Goal: Check status: Check status

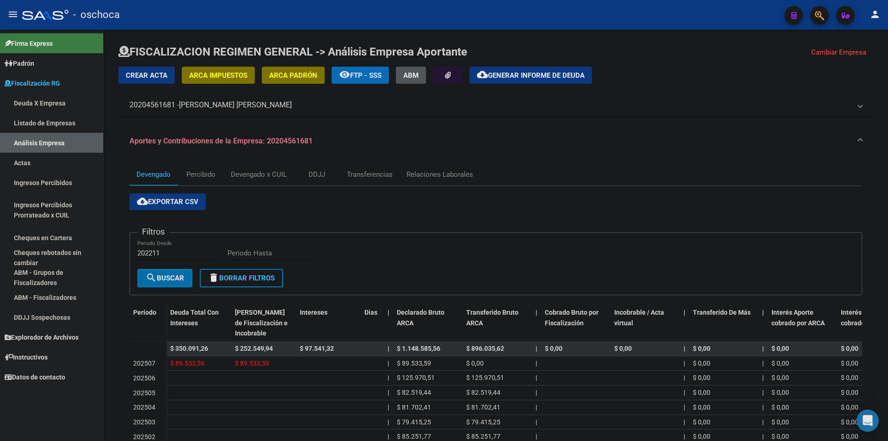
scroll to position [61, 0]
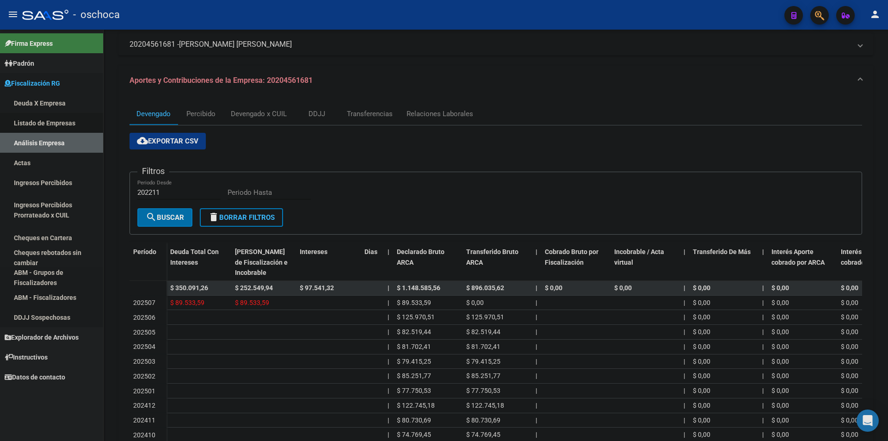
click at [56, 124] on link "Listado de Empresas" at bounding box center [51, 123] width 103 height 20
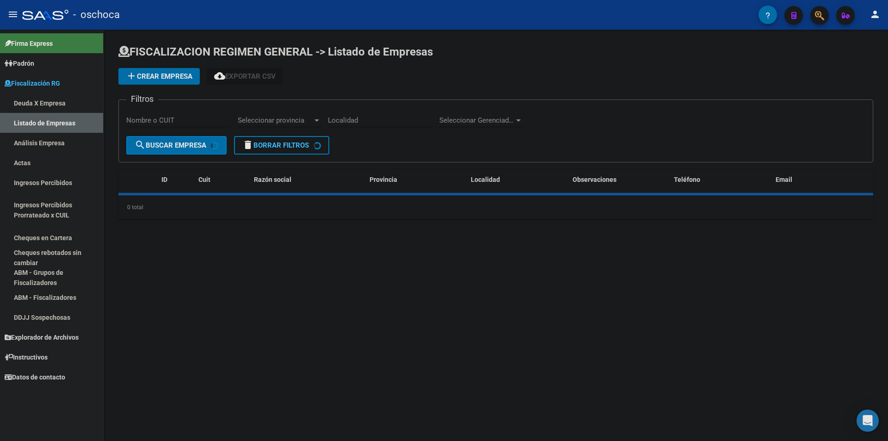
click at [45, 141] on link "Análisis Empresa" at bounding box center [51, 143] width 103 height 20
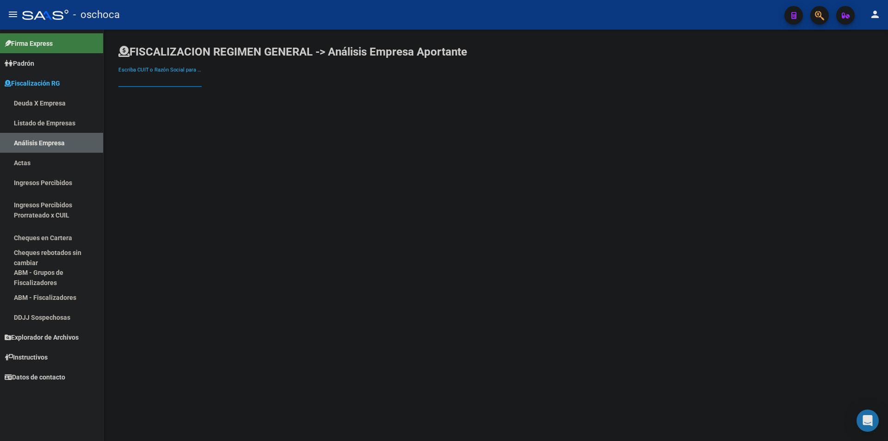
click at [129, 82] on input "Escriba CUIT o Razón Social para buscar" at bounding box center [159, 79] width 83 height 8
type input "AGRONORT"
click at [134, 96] on span "AGRONORT S A" at bounding box center [257, 97] width 263 height 22
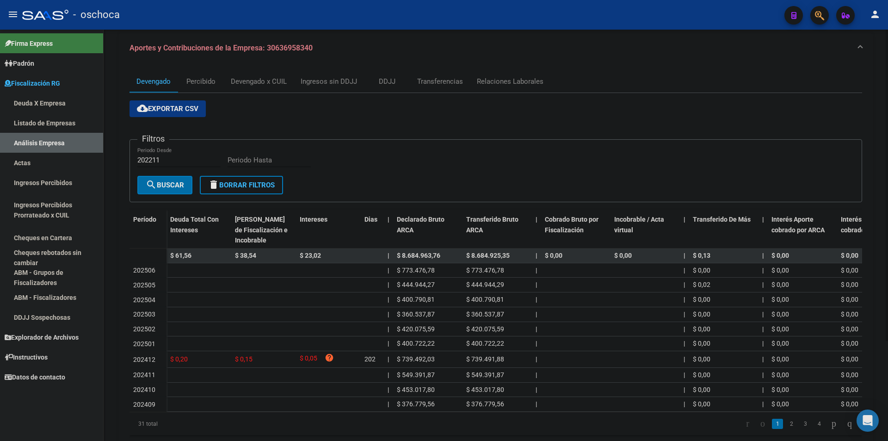
scroll to position [132, 0]
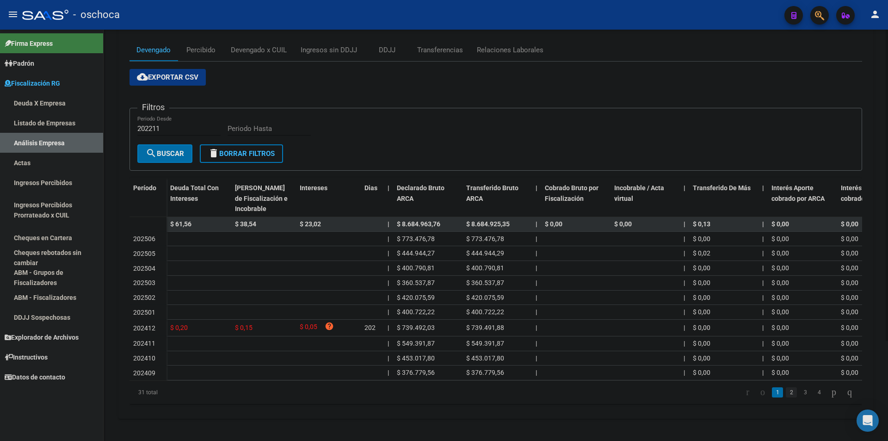
click at [786, 388] on link "2" at bounding box center [791, 392] width 11 height 10
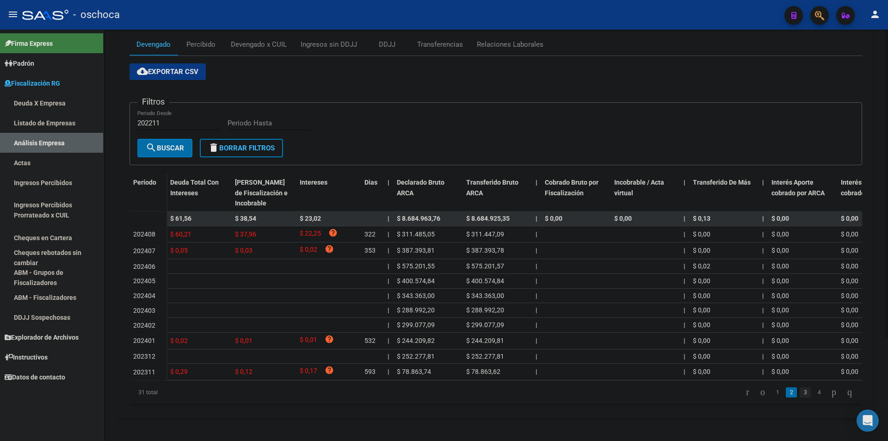
click at [799, 397] on link "3" at bounding box center [804, 392] width 11 height 10
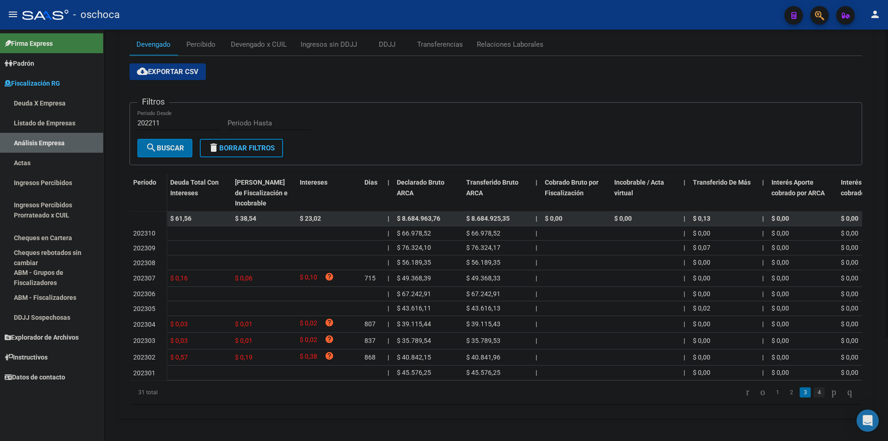
click at [813, 397] on link "4" at bounding box center [818, 392] width 11 height 10
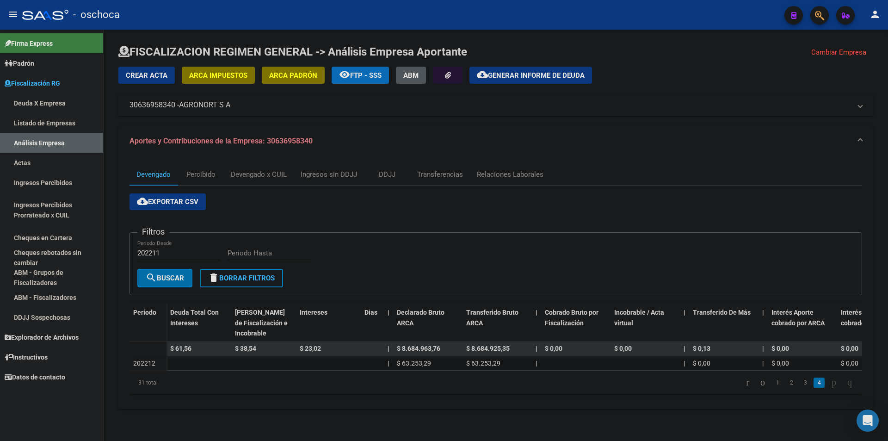
scroll to position [0, 0]
